Goal: Transaction & Acquisition: Obtain resource

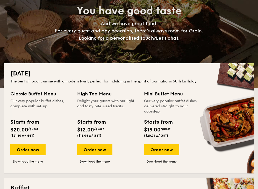
click at [131, 125] on div "Starts from $12.00 /guest ($13.08 w/ GST)" at bounding box center [107, 128] width 65 height 21
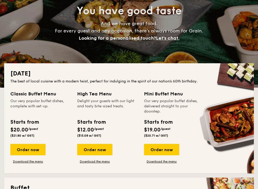
click at [131, 125] on div "Starts from $12.00 /guest ($13.08 w/ GST)" at bounding box center [107, 128] width 65 height 21
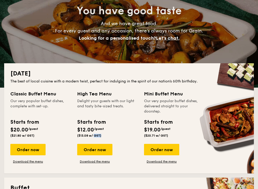
click at [131, 125] on div "Starts from $12.00 /guest ($13.08 w/ GST)" at bounding box center [107, 128] width 65 height 21
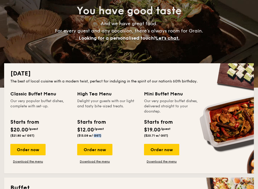
click at [137, 127] on div "Starts from $12.00 /guest ($13.08 w/ GST)" at bounding box center [107, 128] width 65 height 21
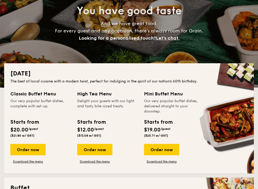
click at [137, 127] on div "Starts from $12.00 /guest ($13.08 w/ GST)" at bounding box center [107, 128] width 65 height 21
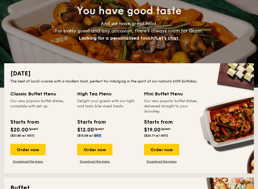
click at [137, 127] on div "Starts from $12.00 /guest ($13.08 w/ GST)" at bounding box center [107, 128] width 65 height 21
click at [138, 127] on div "Starts from $12.00 /guest ($13.08 w/ GST)" at bounding box center [107, 128] width 65 height 21
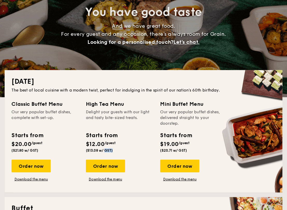
scroll to position [58, 0]
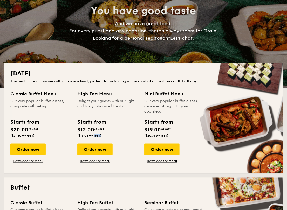
click at [137, 121] on div "Starts from $12.00 /guest ($13.08 w/ GST)" at bounding box center [107, 128] width 65 height 21
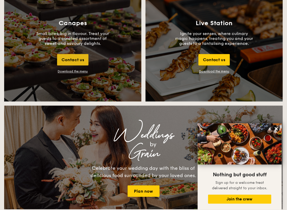
scroll to position [575, 0]
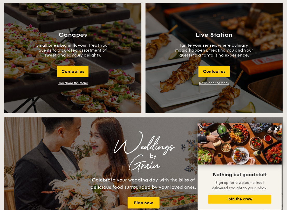
click at [78, 84] on div "Download the menu" at bounding box center [73, 83] width 30 height 4
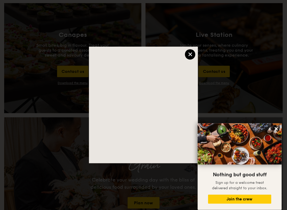
click at [188, 51] on div "×" at bounding box center [190, 54] width 10 height 10
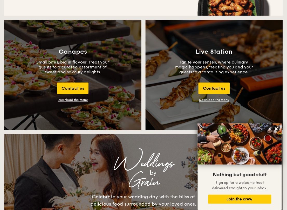
scroll to position [599, 0]
